Goal: Complete application form

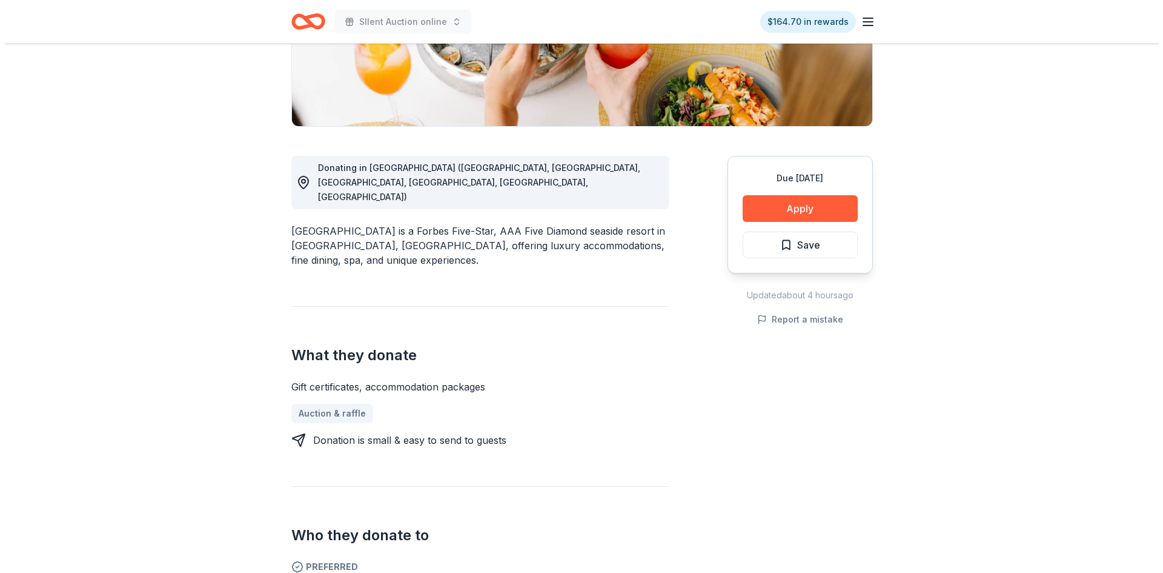
scroll to position [242, 0]
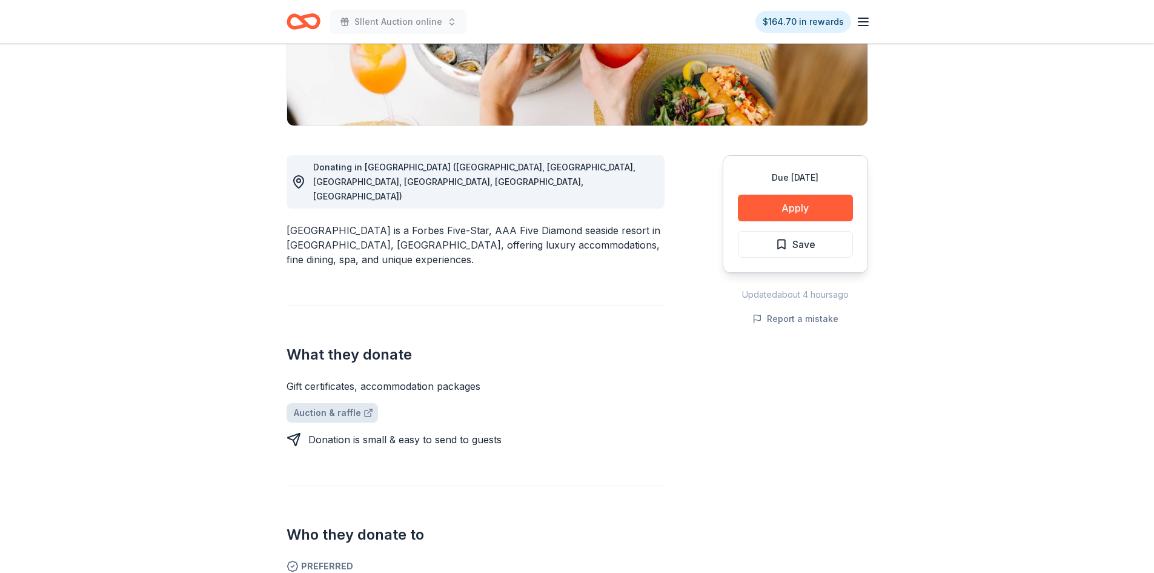
click at [323, 403] on link "Auction & raffle" at bounding box center [332, 412] width 91 height 19
click at [796, 209] on button "Apply" at bounding box center [795, 207] width 115 height 27
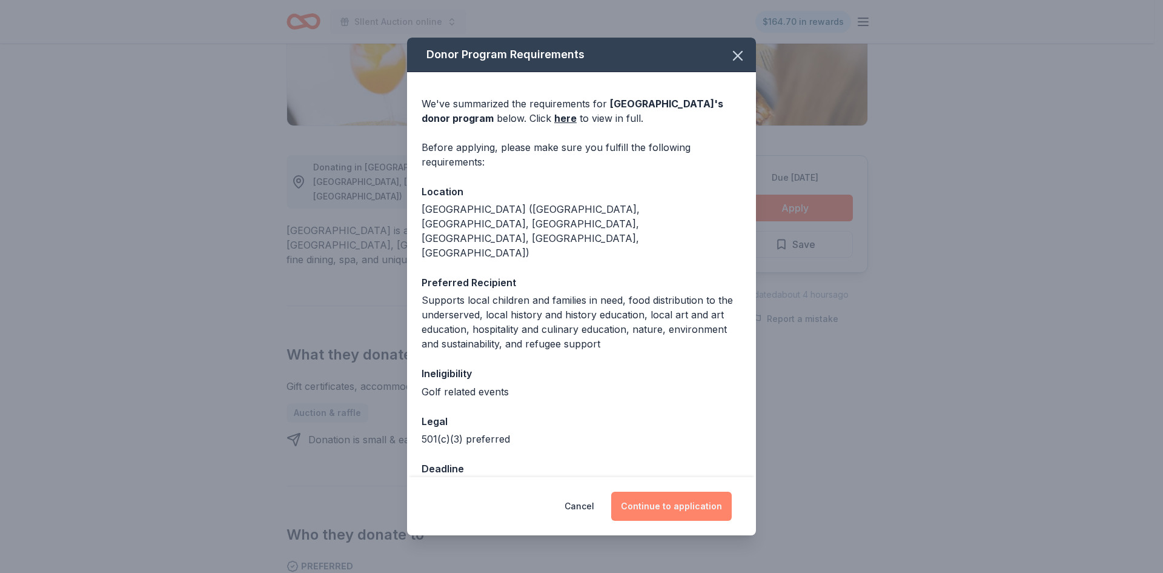
click at [685, 505] on button "Continue to application" at bounding box center [671, 505] width 121 height 29
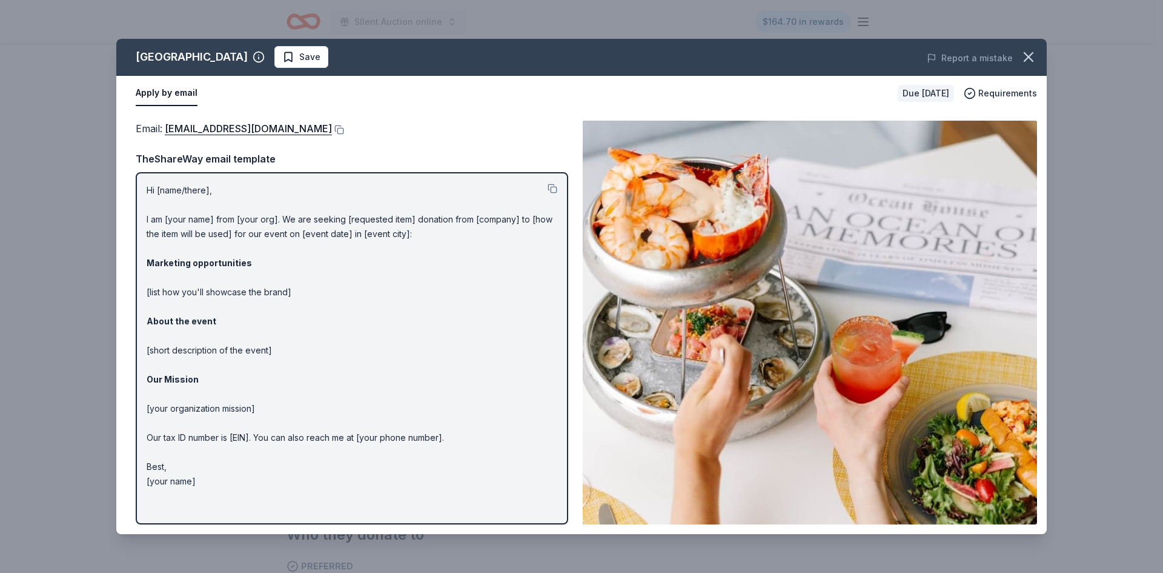
click at [167, 95] on button "Apply by email" at bounding box center [167, 93] width 62 height 25
drag, startPoint x: 207, startPoint y: 477, endPoint x: 167, endPoint y: 310, distance: 172.1
click at [167, 310] on p "Hi [name/there], I am [your name] from [your org]. We are seeking [requested it…" at bounding box center [352, 335] width 411 height 305
click at [553, 191] on button at bounding box center [553, 189] width 10 height 10
